Goal: Information Seeking & Learning: Learn about a topic

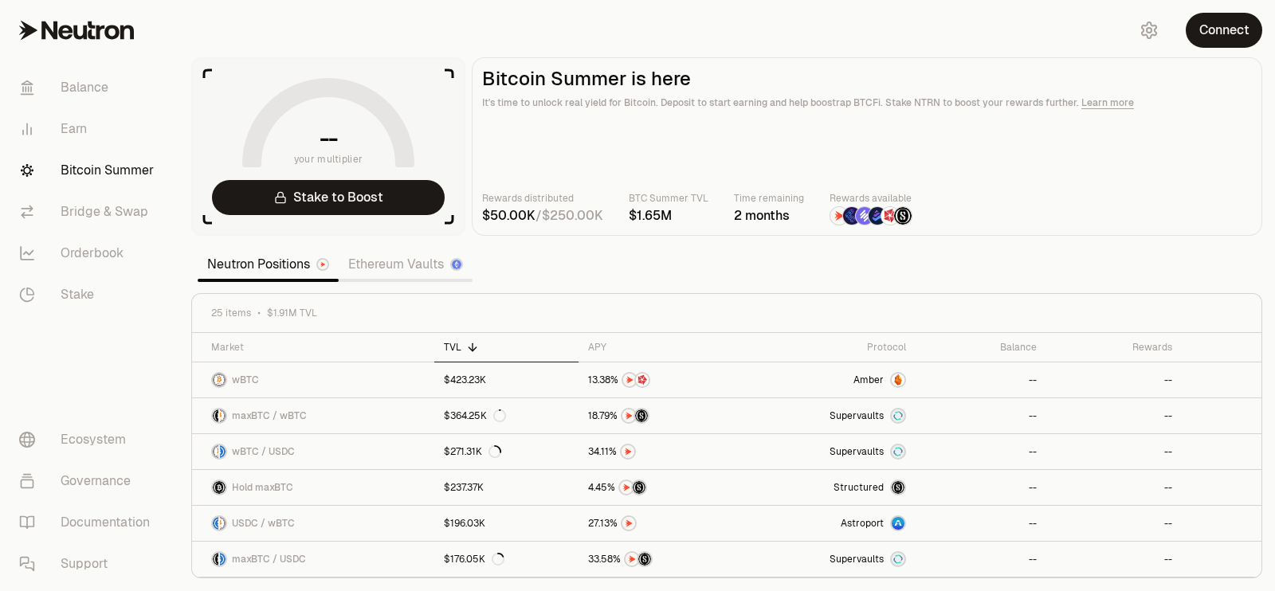
click at [406, 274] on link "Ethereum Vaults" at bounding box center [406, 265] width 134 height 32
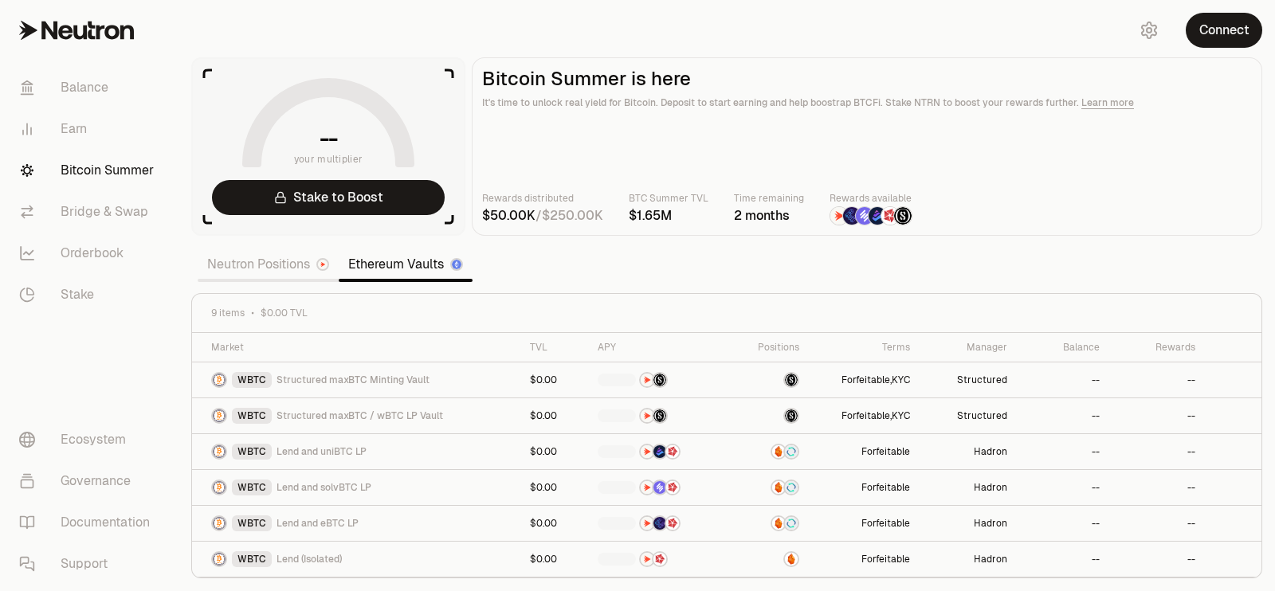
drag, startPoint x: 272, startPoint y: 273, endPoint x: 291, endPoint y: 241, distance: 37.9
click at [272, 273] on link "Neutron Positions" at bounding box center [268, 265] width 141 height 32
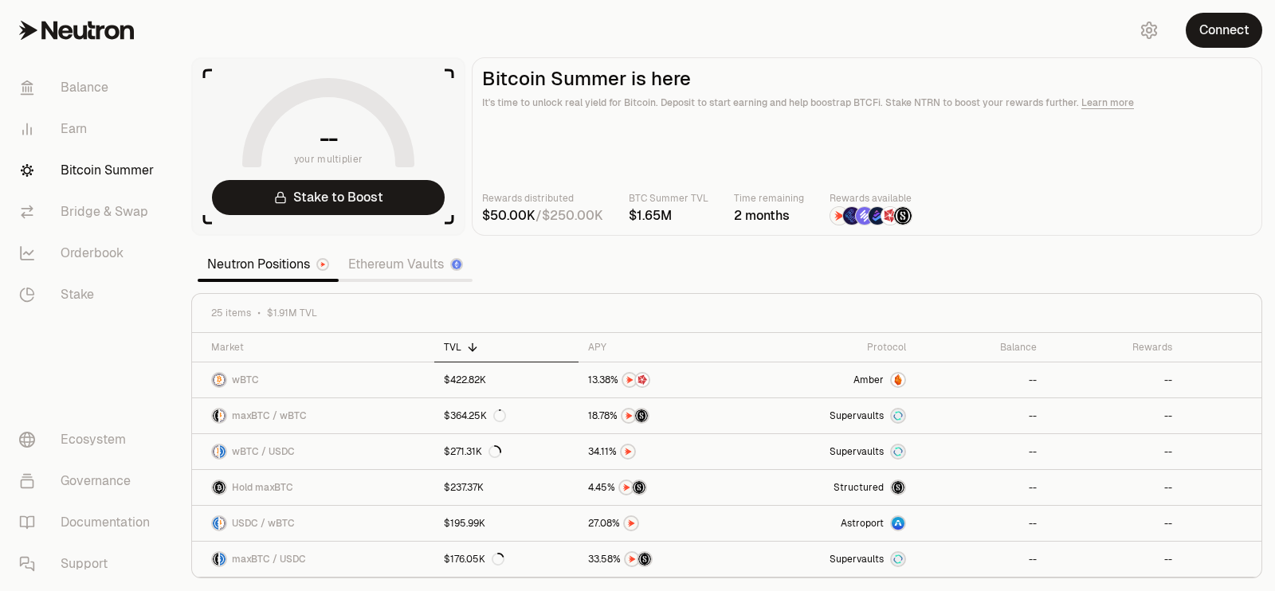
click at [414, 273] on link "Ethereum Vaults" at bounding box center [406, 265] width 134 height 32
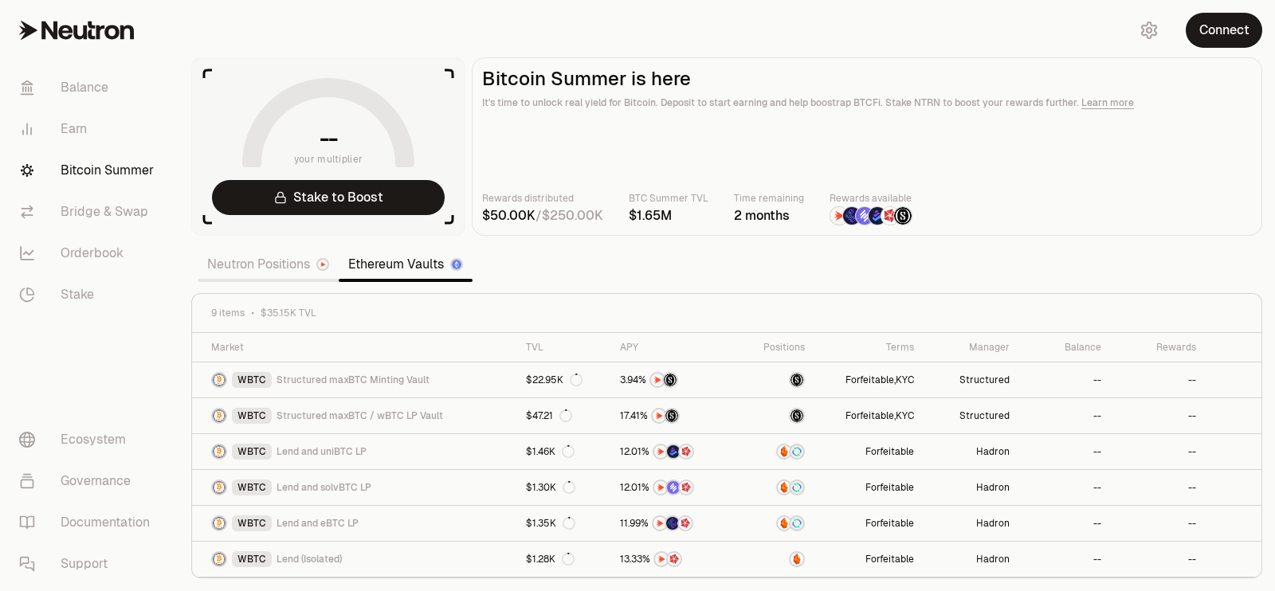
click at [293, 257] on link "Neutron Positions" at bounding box center [268, 265] width 141 height 32
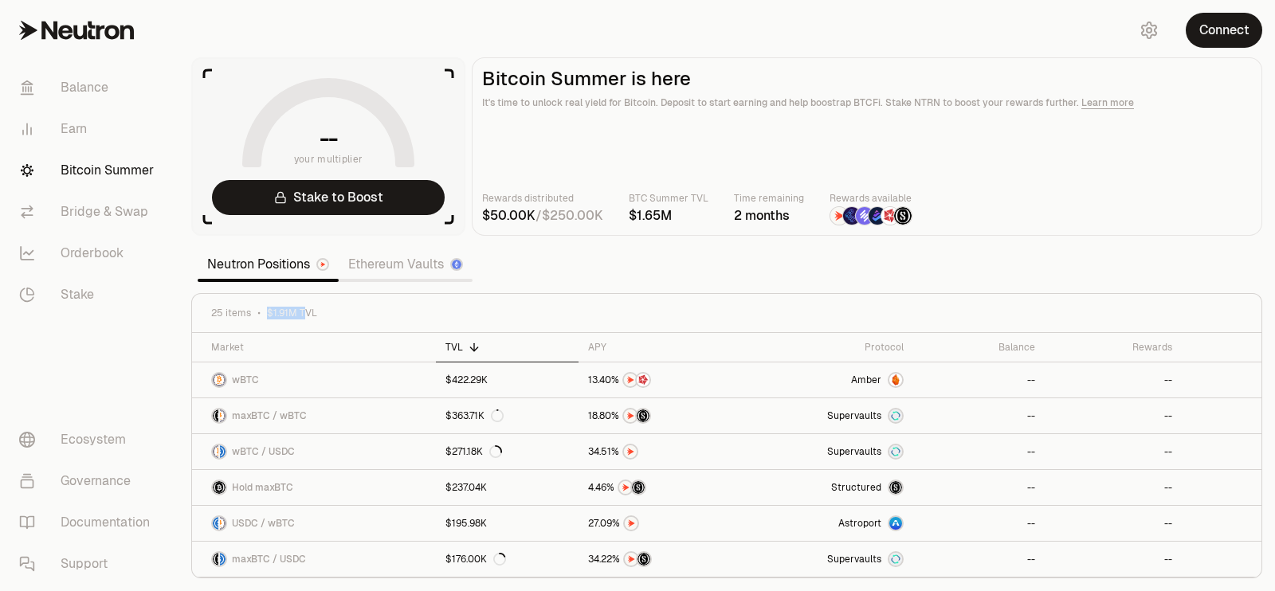
drag, startPoint x: 303, startPoint y: 314, endPoint x: 253, endPoint y: 320, distance: 49.7
click at [255, 320] on div "25 items $1.91M TVL" at bounding box center [726, 313] width 1069 height 39
click at [281, 318] on span "$1.91M TVL" at bounding box center [292, 313] width 50 height 13
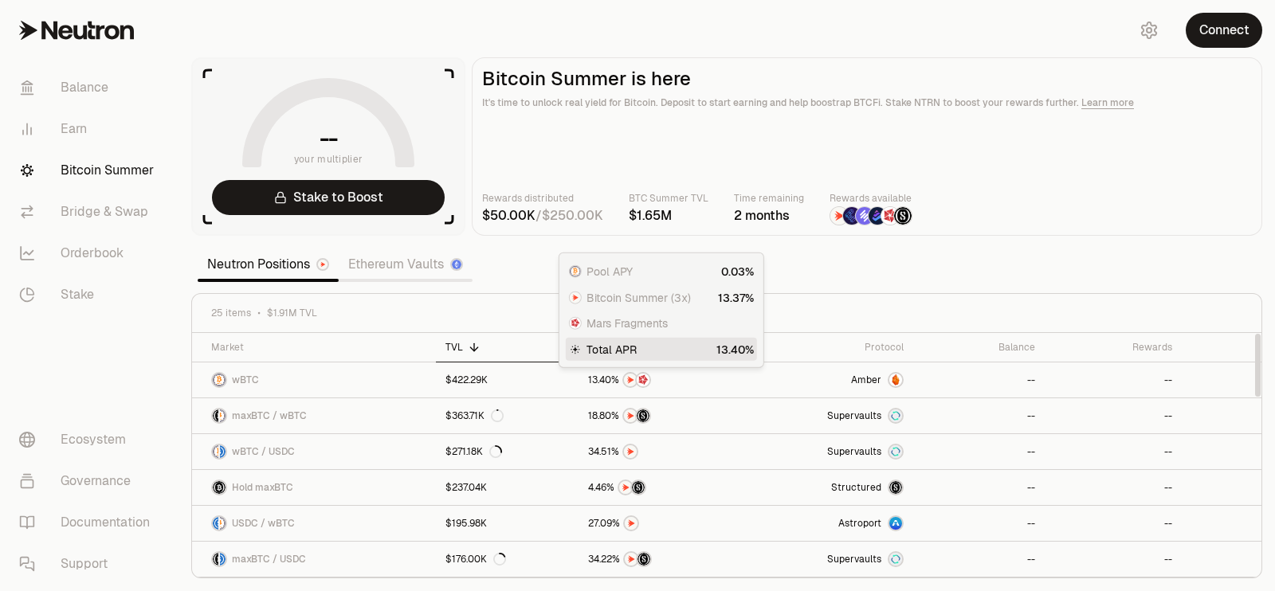
click at [598, 343] on span "Total APR" at bounding box center [612, 349] width 50 height 16
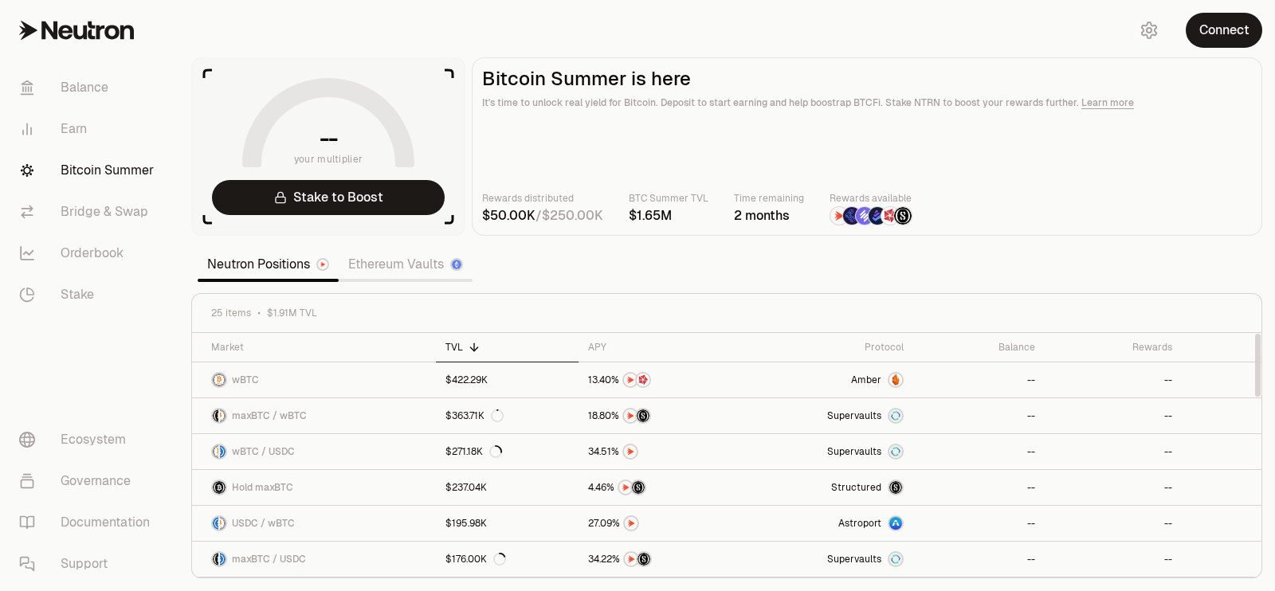
click at [605, 341] on div "APY" at bounding box center [660, 347] width 145 height 13
